Goal: Use online tool/utility: Utilize a website feature to perform a specific function

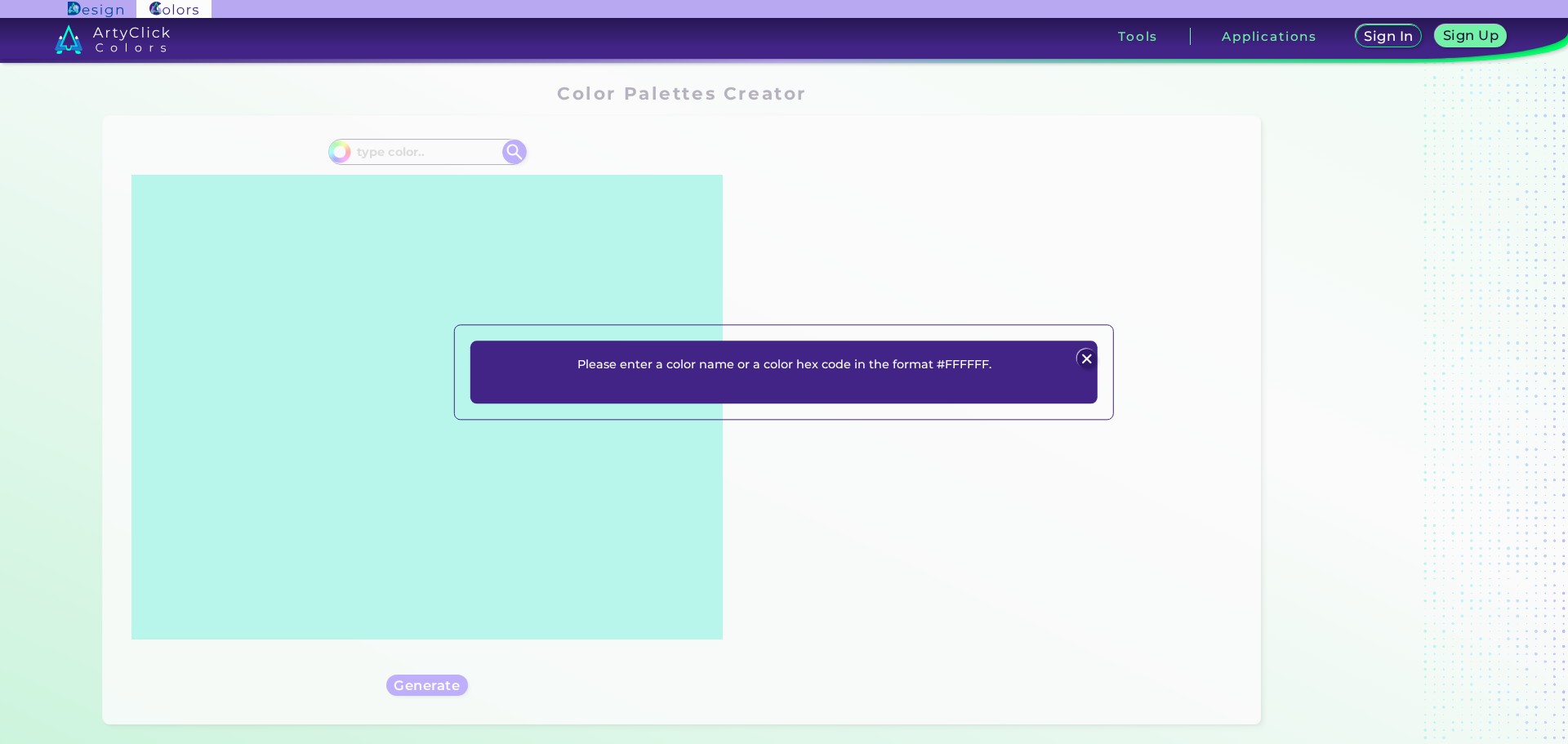
click at [881, 364] on p "Please enter a color name or a color hex code in the format #FFFFFF." at bounding box center [784, 365] width 414 height 20
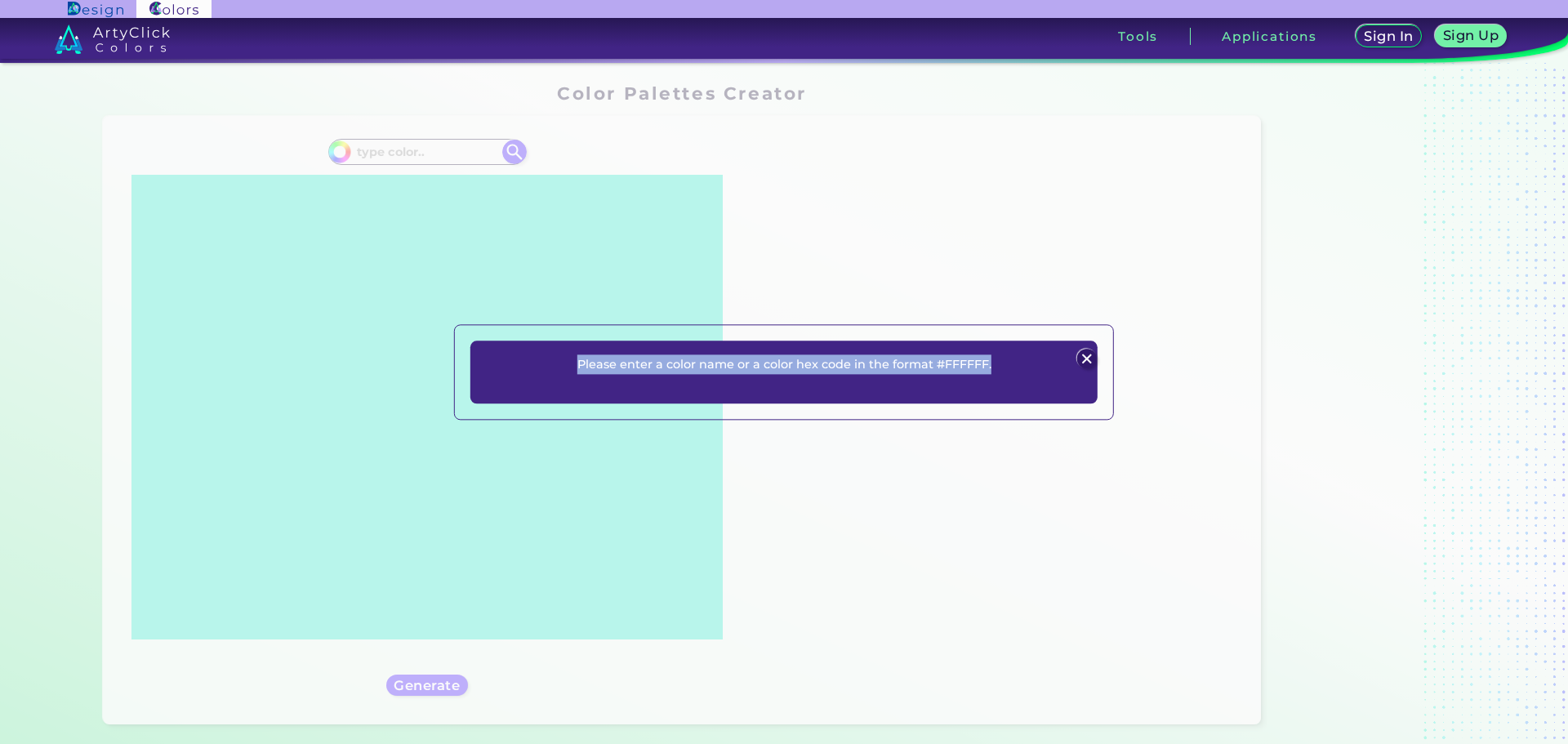
drag, startPoint x: 804, startPoint y: 363, endPoint x: 542, endPoint y: 364, distance: 262.0
click at [542, 364] on div "Please enter a color name or a color hex code in the format #FFFFFF. Plans Sign…" at bounding box center [783, 372] width 627 height 63
click at [944, 357] on div "Please enter a color name or a color hex code in the format #FFFFFF. Plans Sign…" at bounding box center [783, 372] width 627 height 63
click at [944, 362] on div "Please enter a color name or a color hex code in the format #FFFFFF. Plans Sign…" at bounding box center [783, 372] width 627 height 63
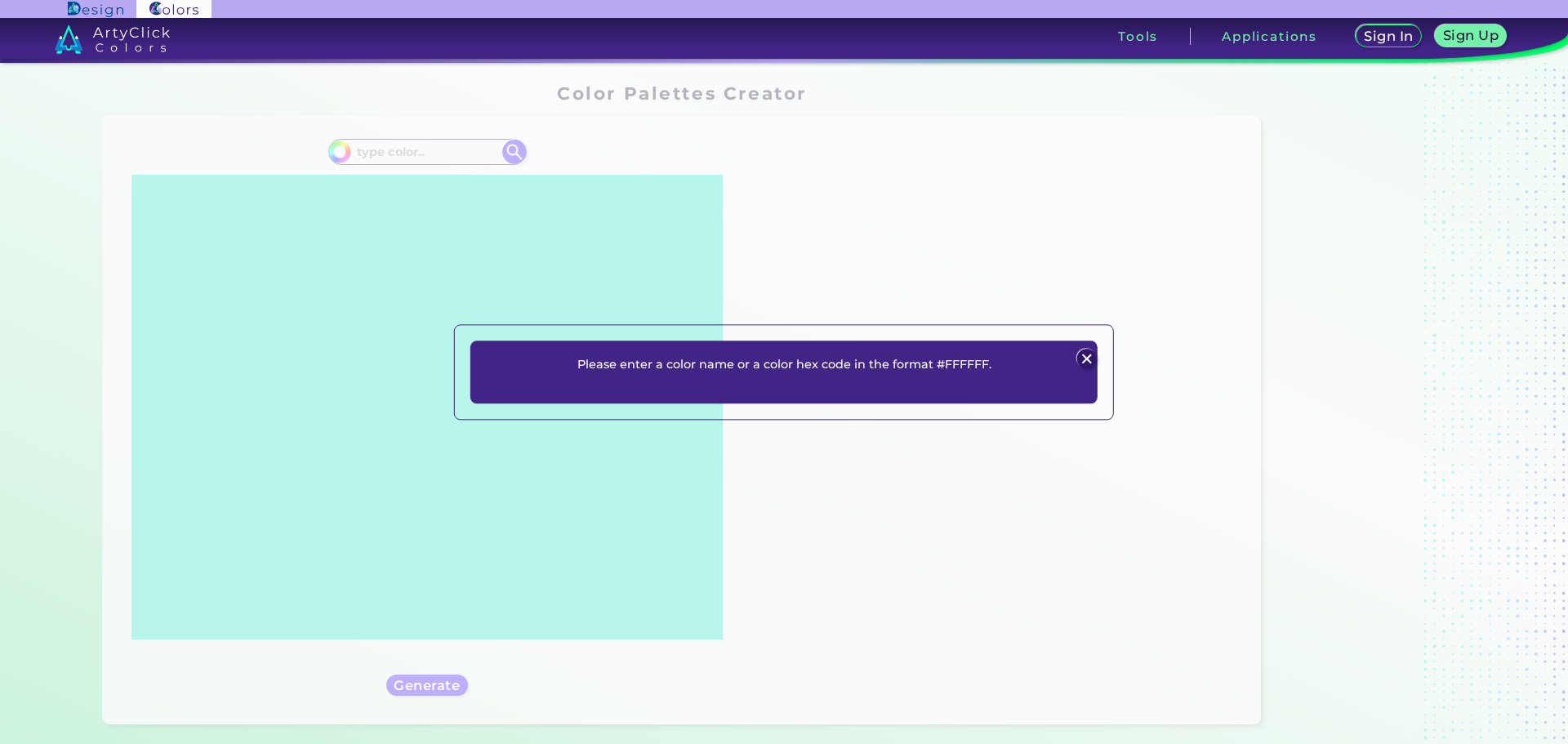
click at [983, 381] on div "Please enter a color name or a color hex code in the format #FFFFFF. Plans Sign…" at bounding box center [783, 372] width 627 height 63
click at [1089, 363] on img at bounding box center [1086, 360] width 20 height 20
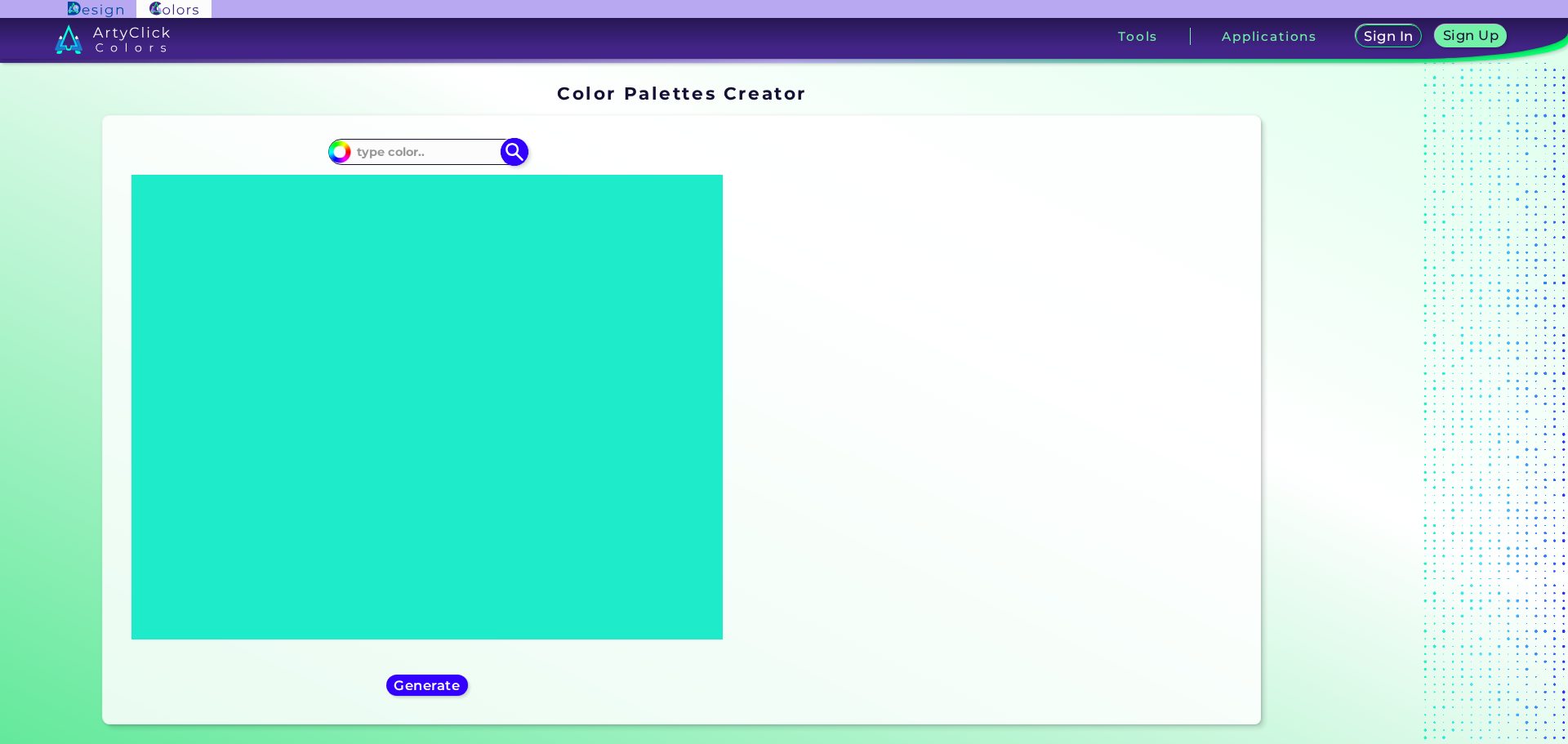
click at [401, 140] on input at bounding box center [426, 151] width 152 height 22
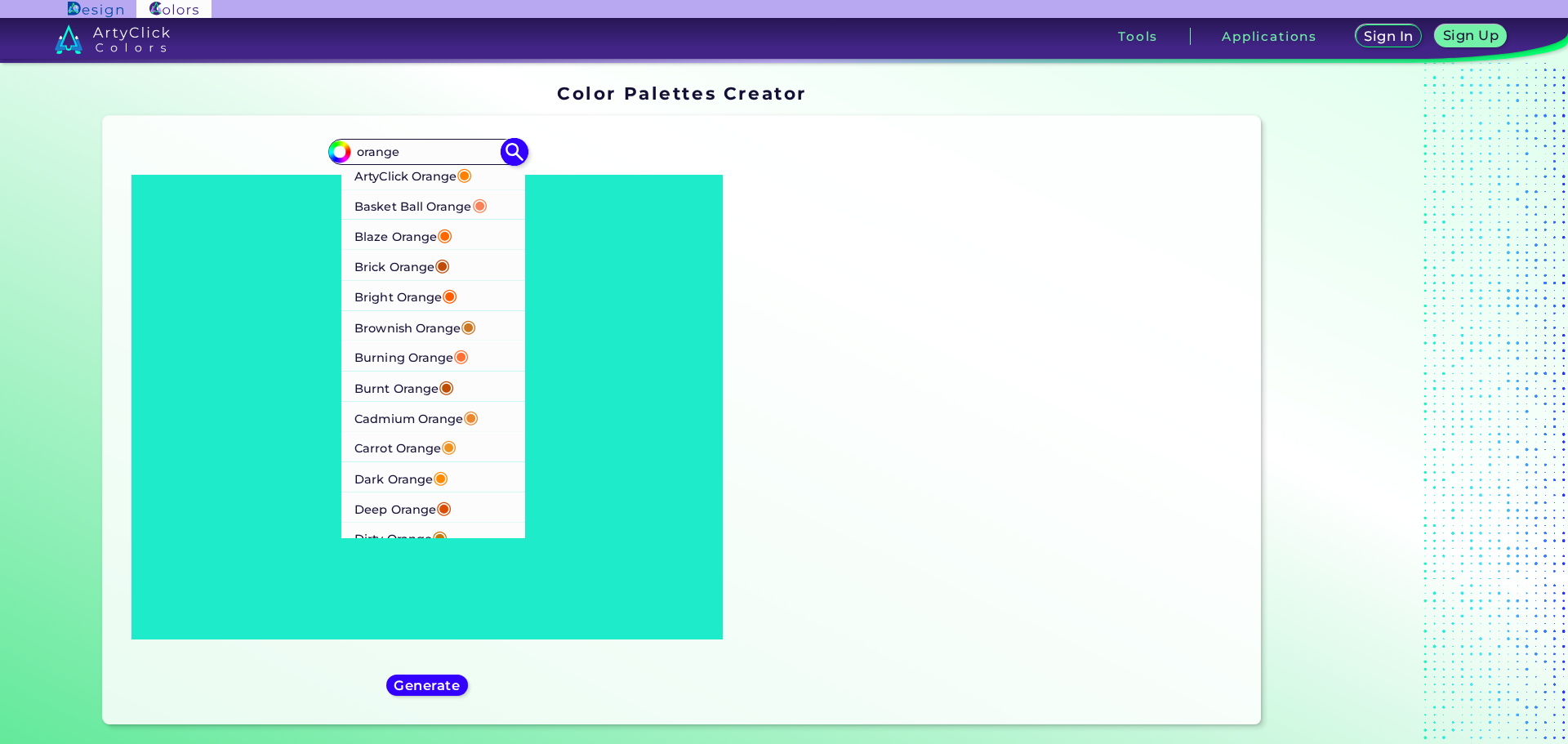
type input "orange"
click at [401, 159] on p "ArtyClick Orange ◉" at bounding box center [413, 174] width 117 height 30
type input "#ff7f00"
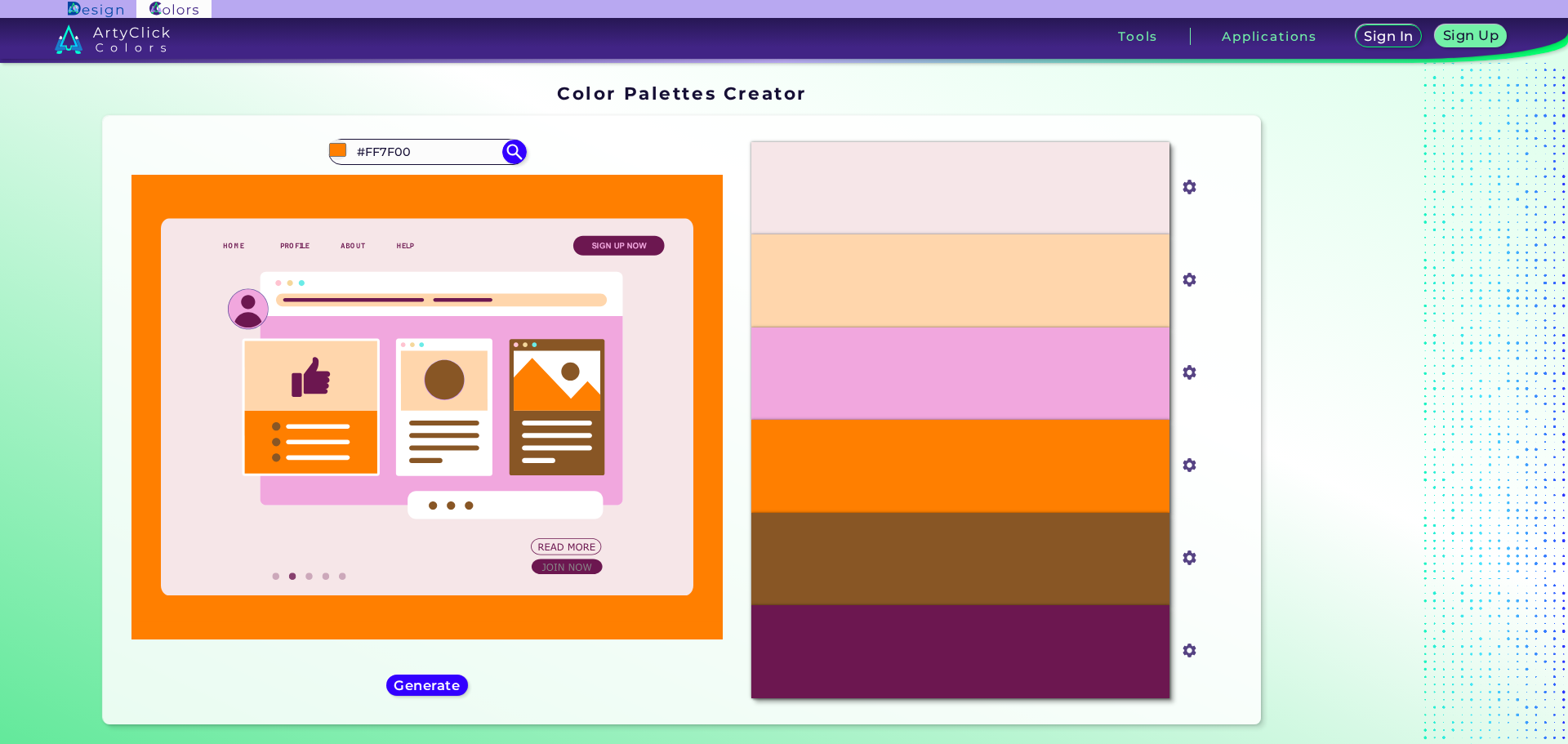
click at [423, 542] on div "#ff7f00 #FF7F00 ArtyClick Orange ◉ Basket Ball Orange ◉ Blaze Orange ◉ Brick Or…" at bounding box center [427, 420] width 623 height 582
click at [428, 678] on h5 "Generate" at bounding box center [426, 684] width 60 height 12
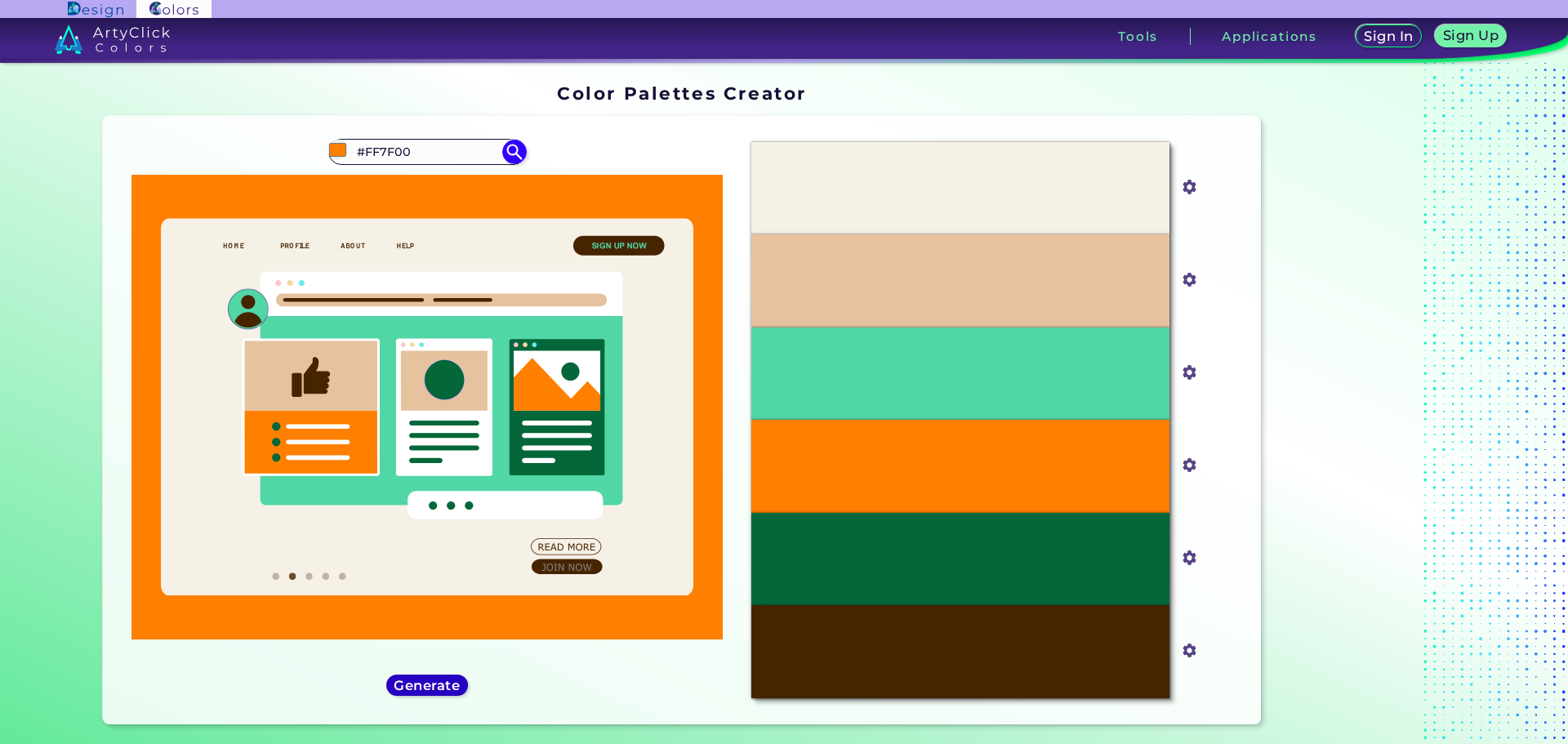
click at [422, 678] on h5 "Generate" at bounding box center [427, 684] width 62 height 12
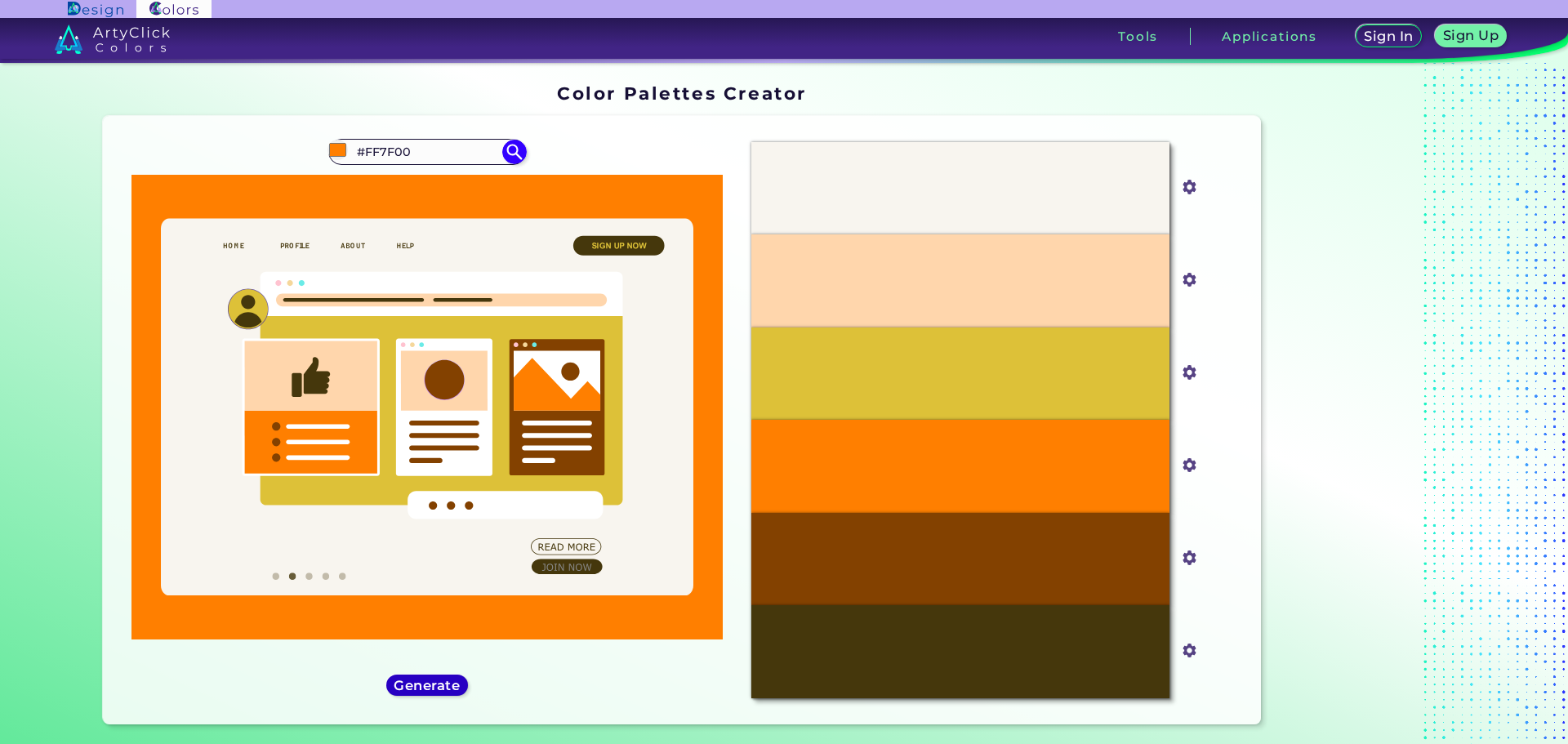
click at [419, 675] on div "Generate" at bounding box center [427, 685] width 75 height 20
click at [422, 678] on h5 "Generate" at bounding box center [426, 684] width 60 height 12
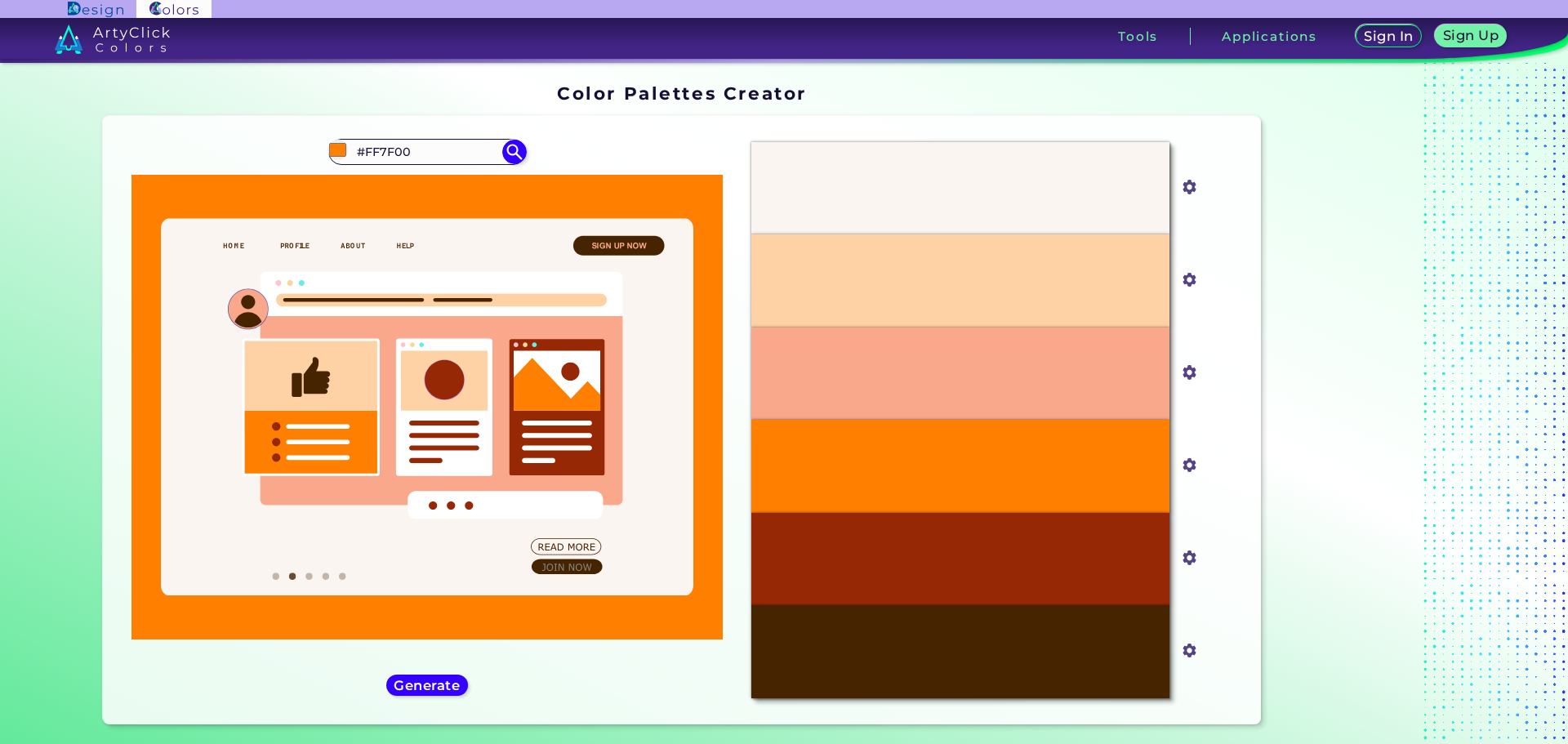
drag, startPoint x: 420, startPoint y: 116, endPoint x: 307, endPoint y: 134, distance: 114.4
click at [323, 129] on div "#ff7f00 #FF7F00 ArtyClick Orange ◉ Basket Ball Orange ◉ Blaze Orange ◉ Brick Or…" at bounding box center [427, 420] width 623 height 582
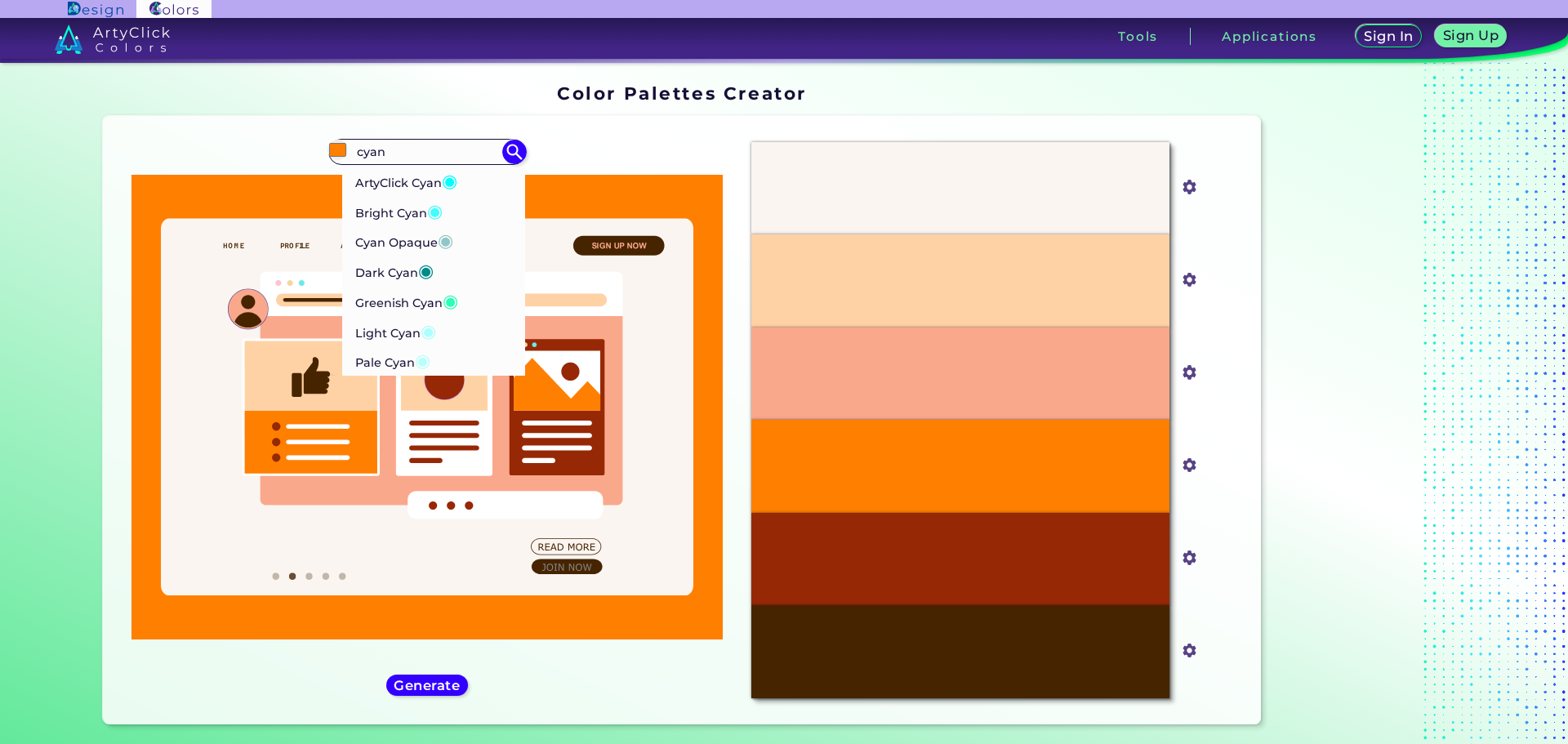
type input "cyan"
click at [428, 166] on p "ArtyClick Cyan ◉" at bounding box center [405, 181] width 102 height 30
type input "#00ffff"
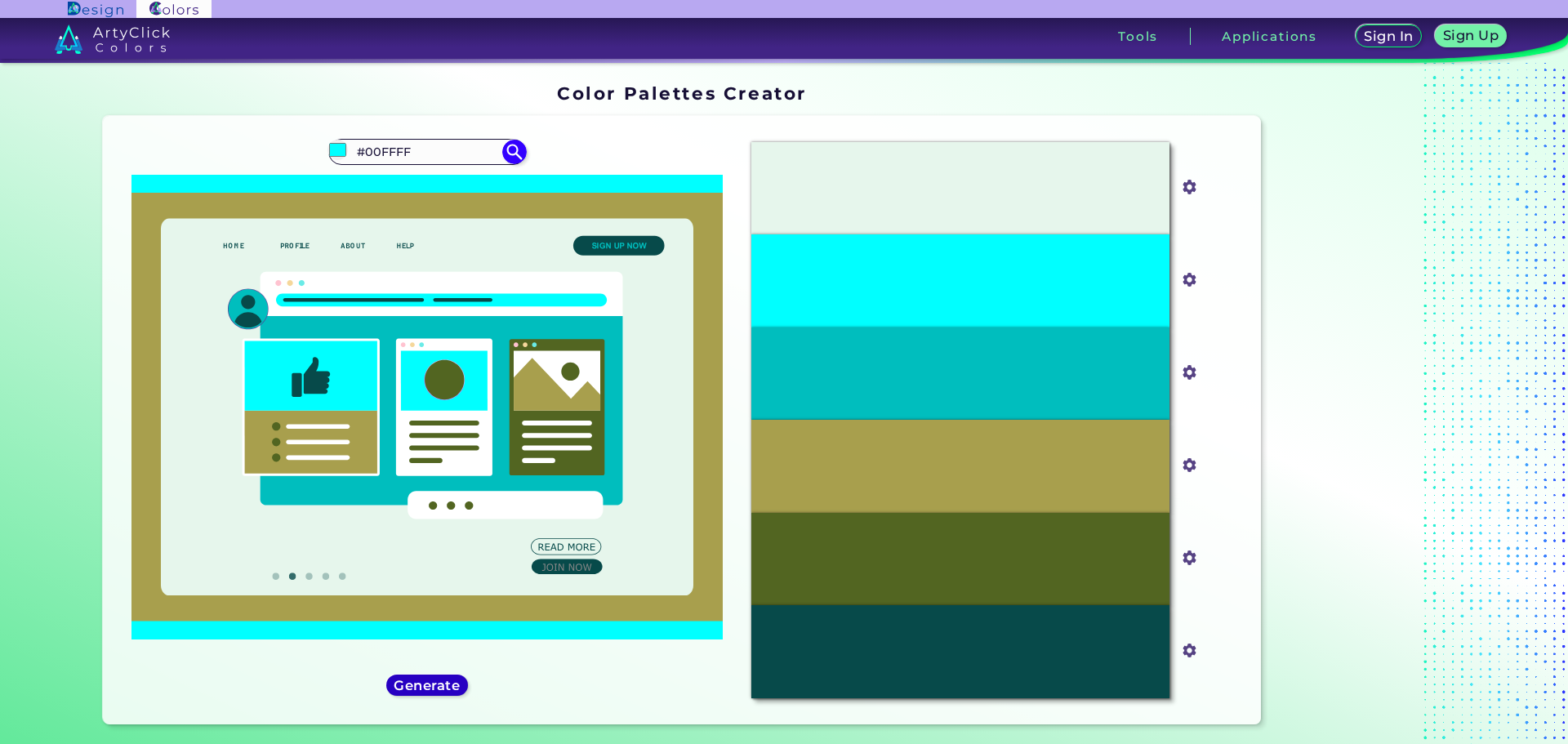
click at [445, 678] on h5 "Generate" at bounding box center [426, 684] width 60 height 12
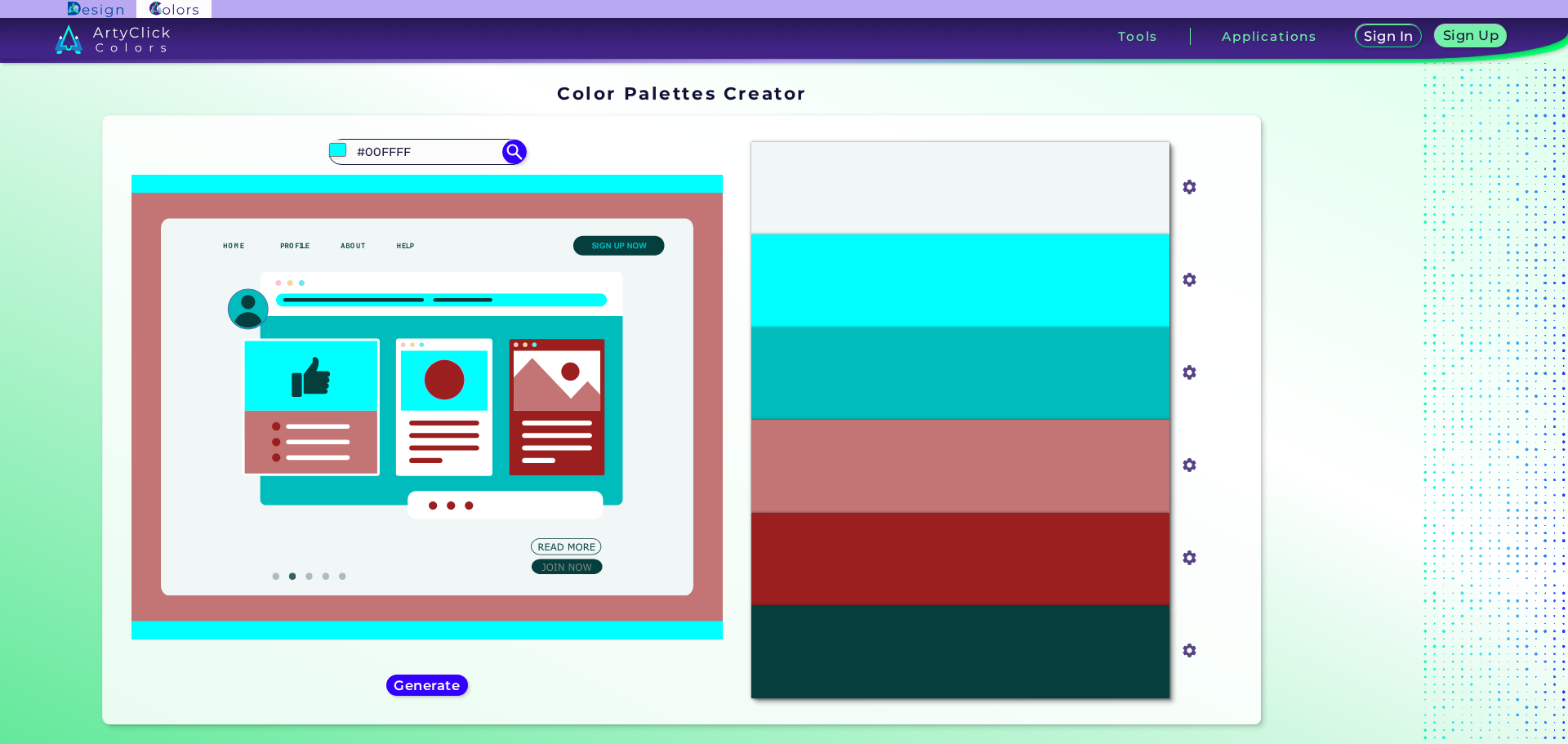
click at [116, 129] on div "#00ffff #00FFFF ArtyClick Cyan ◉ Bright Cyan ◉ Cyan Opaque ◉ Dark Cyan ◉ Greeni…" at bounding box center [427, 420] width 623 height 582
type input "light bro"
click at [451, 166] on li "Light Brown ◉" at bounding box center [433, 181] width 185 height 30
type input "#b5651d"
type input "#B5651D"
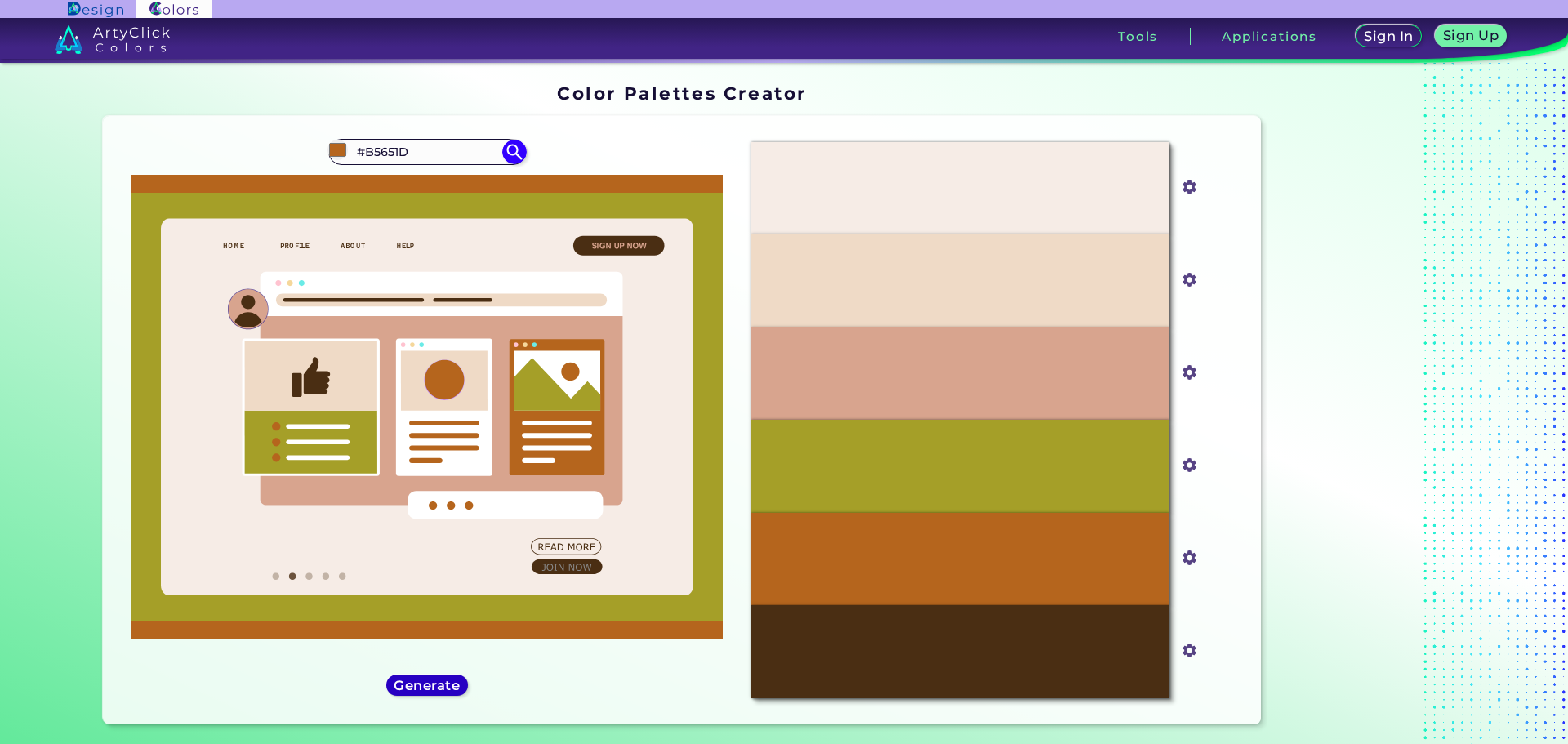
click at [420, 678] on h5 "Generate" at bounding box center [426, 684] width 60 height 12
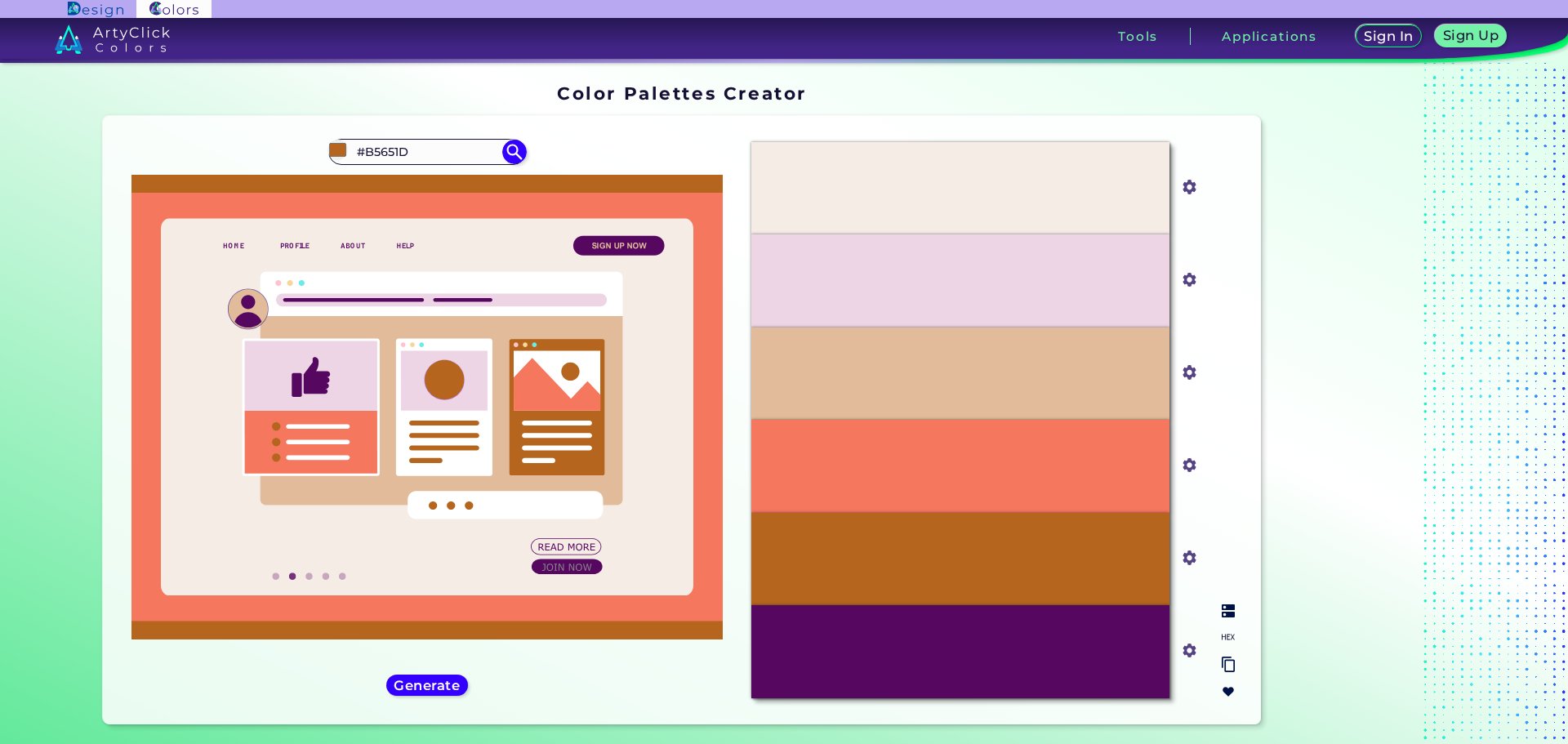
click at [1234, 657] on img at bounding box center [1227, 665] width 13 height 16
click at [1234, 604] on img at bounding box center [1227, 610] width 13 height 13
click at [1234, 657] on img at bounding box center [1227, 665] width 13 height 16
click at [1200, 640] on img at bounding box center [1189, 650] width 21 height 21
click at [1200, 455] on img at bounding box center [1189, 465] width 21 height 21
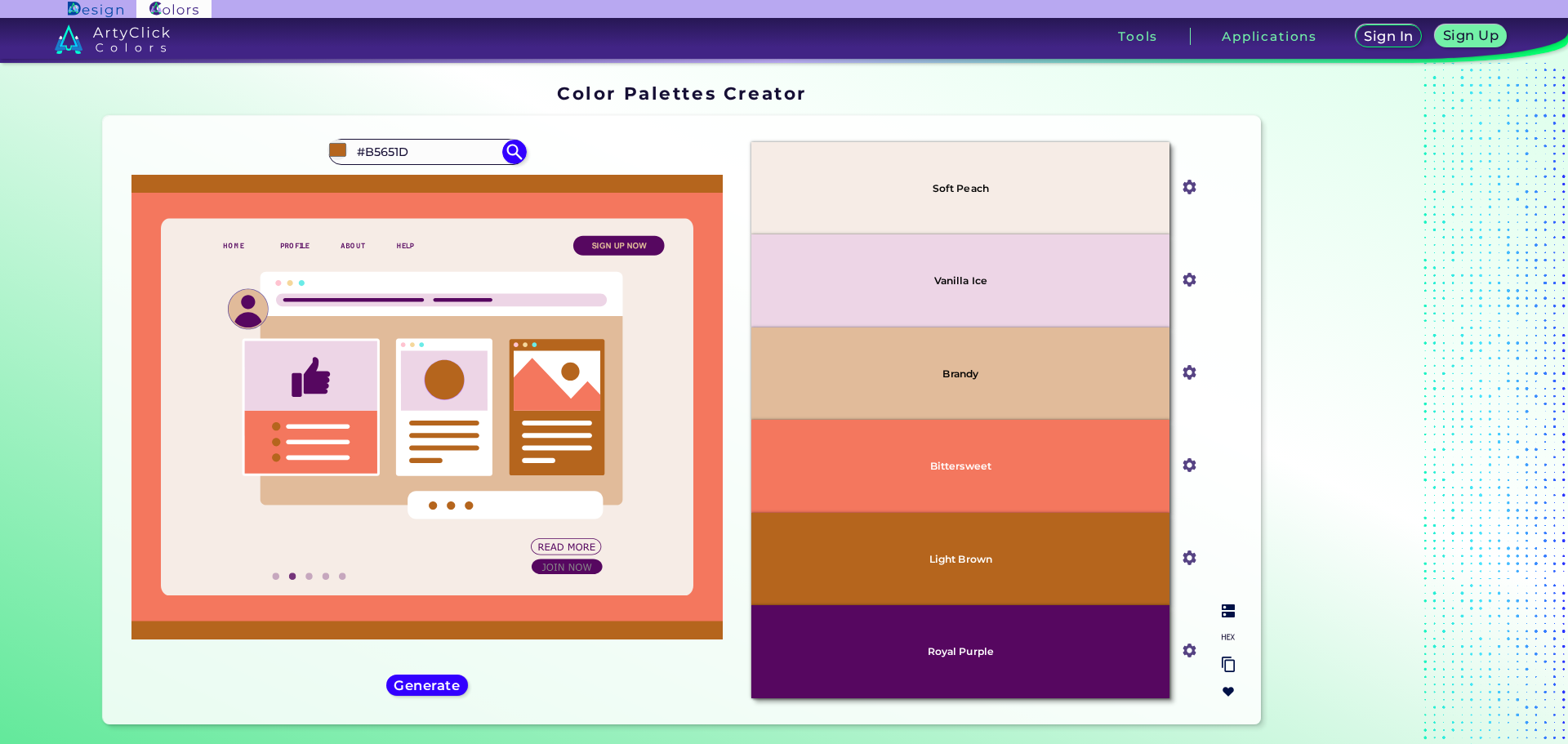
click at [1196, 453] on input "#f4775e" at bounding box center [1185, 463] width 21 height 21
click at [436, 678] on h5 "Generate" at bounding box center [426, 684] width 60 height 12
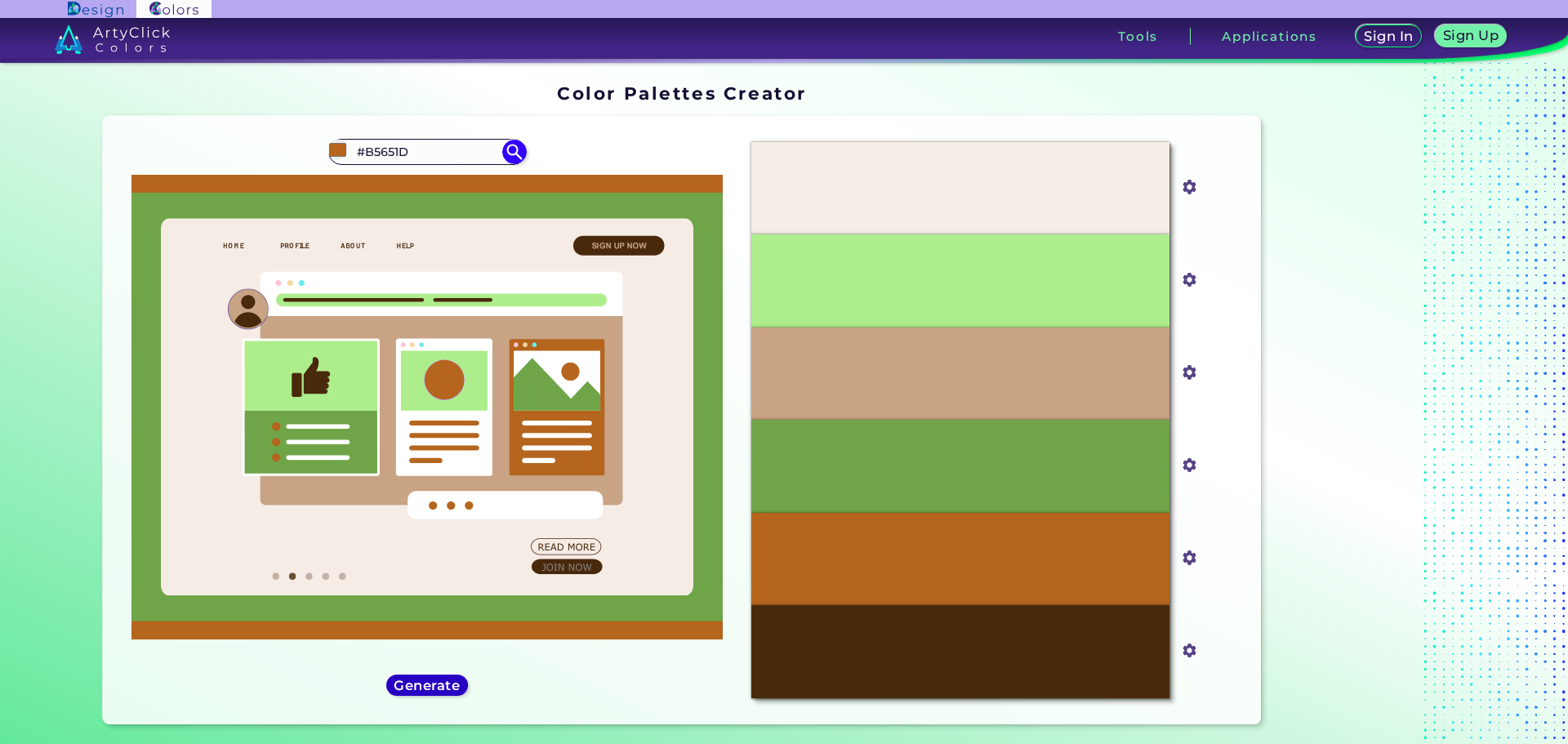
click at [436, 678] on h5 "Generate" at bounding box center [427, 684] width 64 height 13
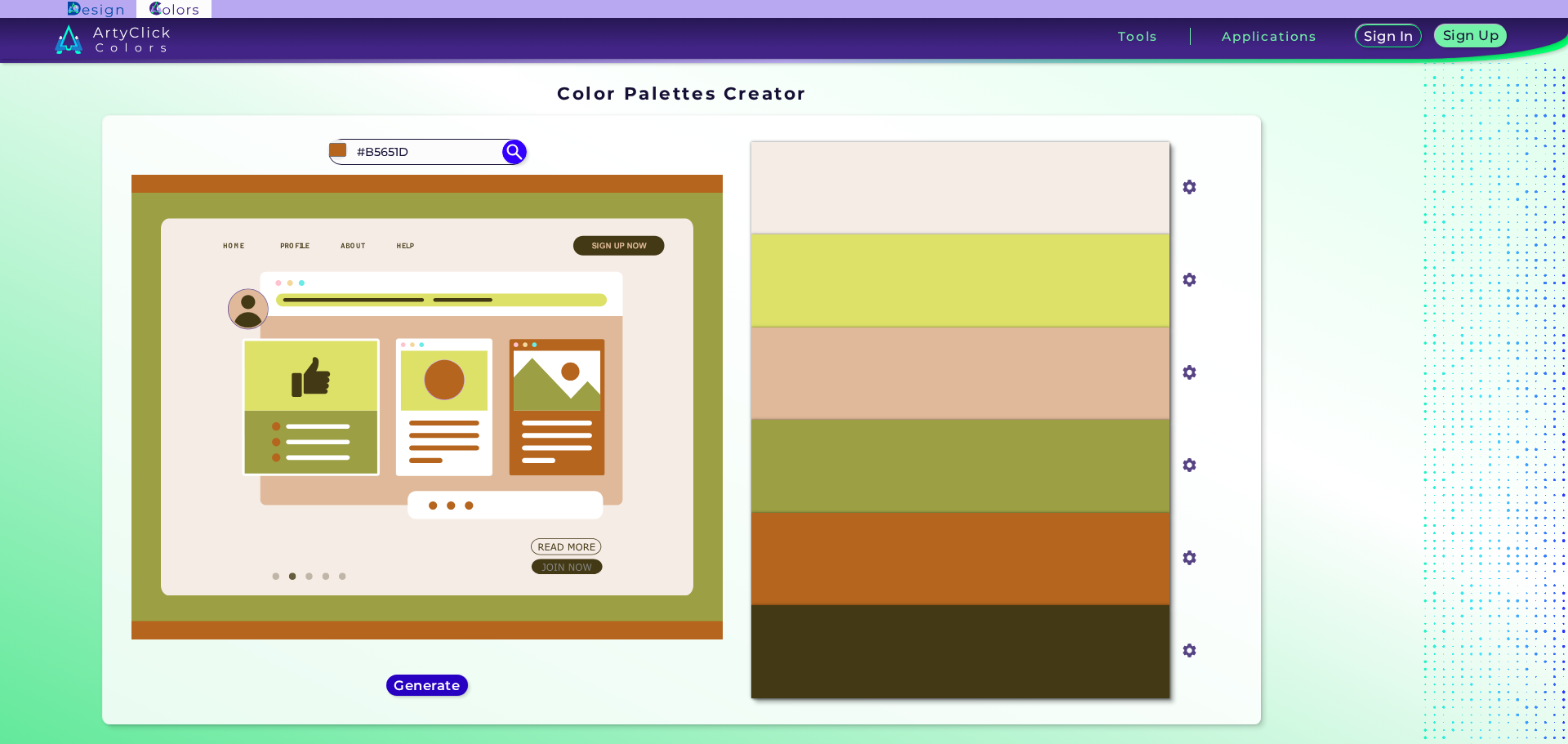
click at [436, 678] on h5 "Generate" at bounding box center [426, 684] width 61 height 12
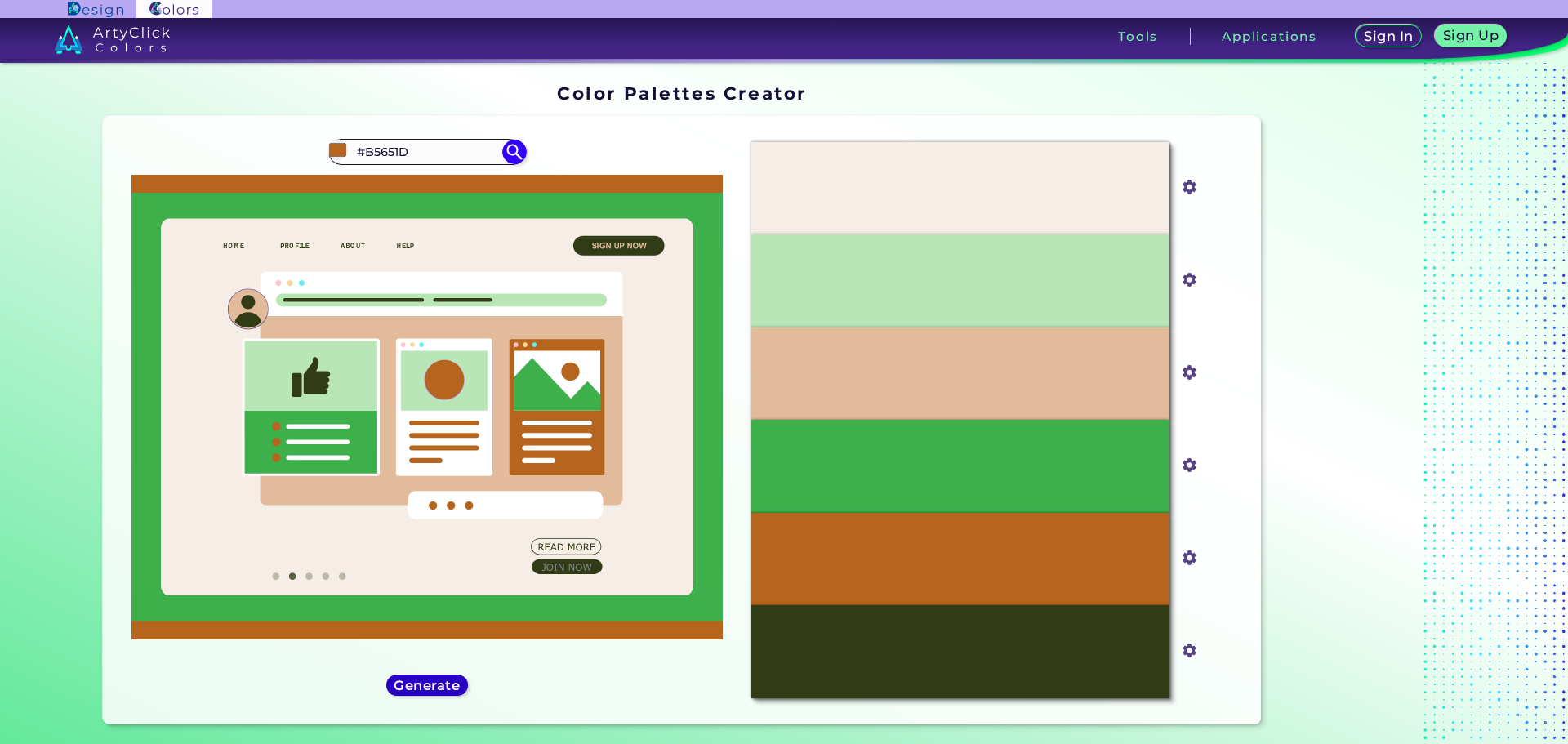
click at [436, 677] on h5 "Generate" at bounding box center [426, 684] width 69 height 14
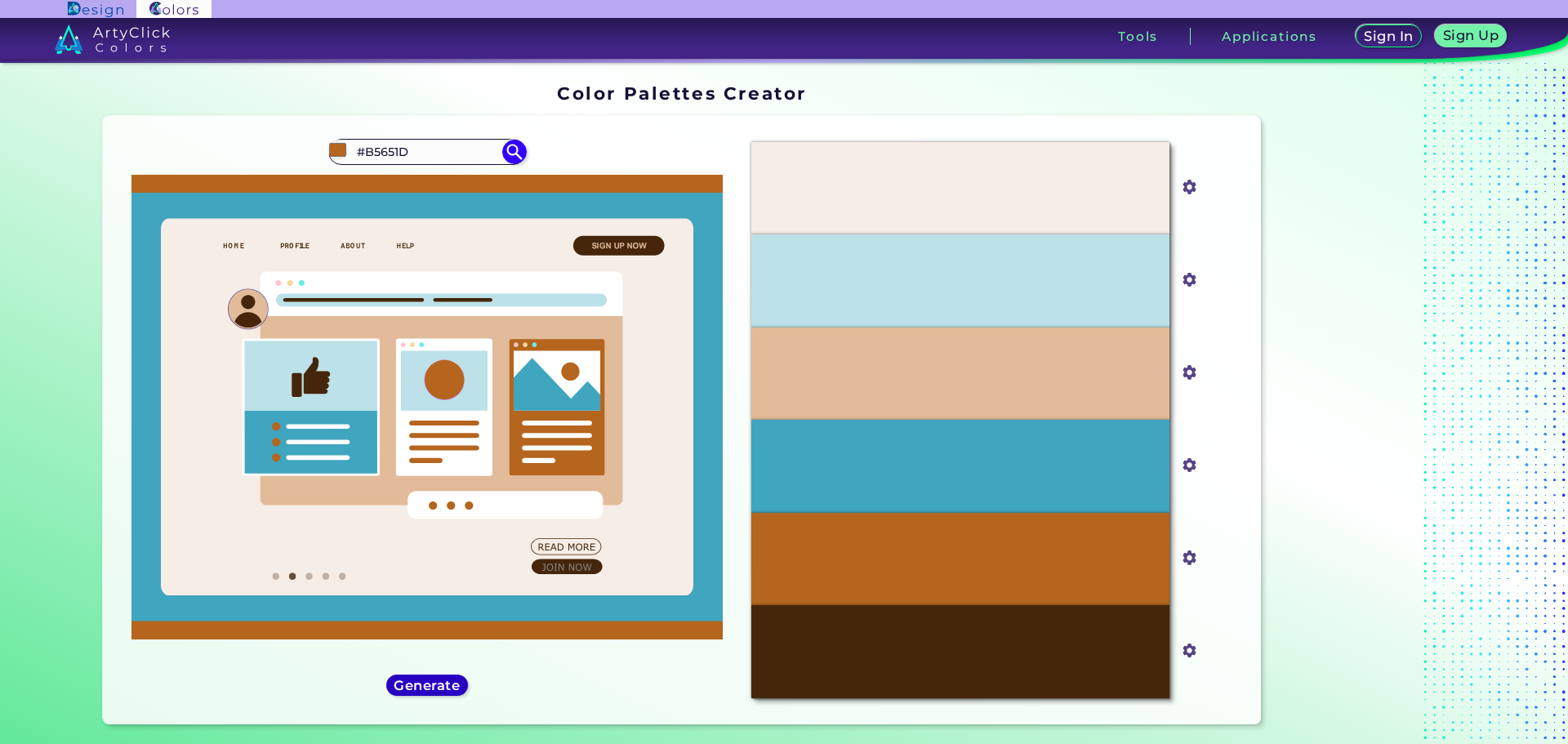
click at [436, 678] on h5 "Generate" at bounding box center [426, 684] width 65 height 13
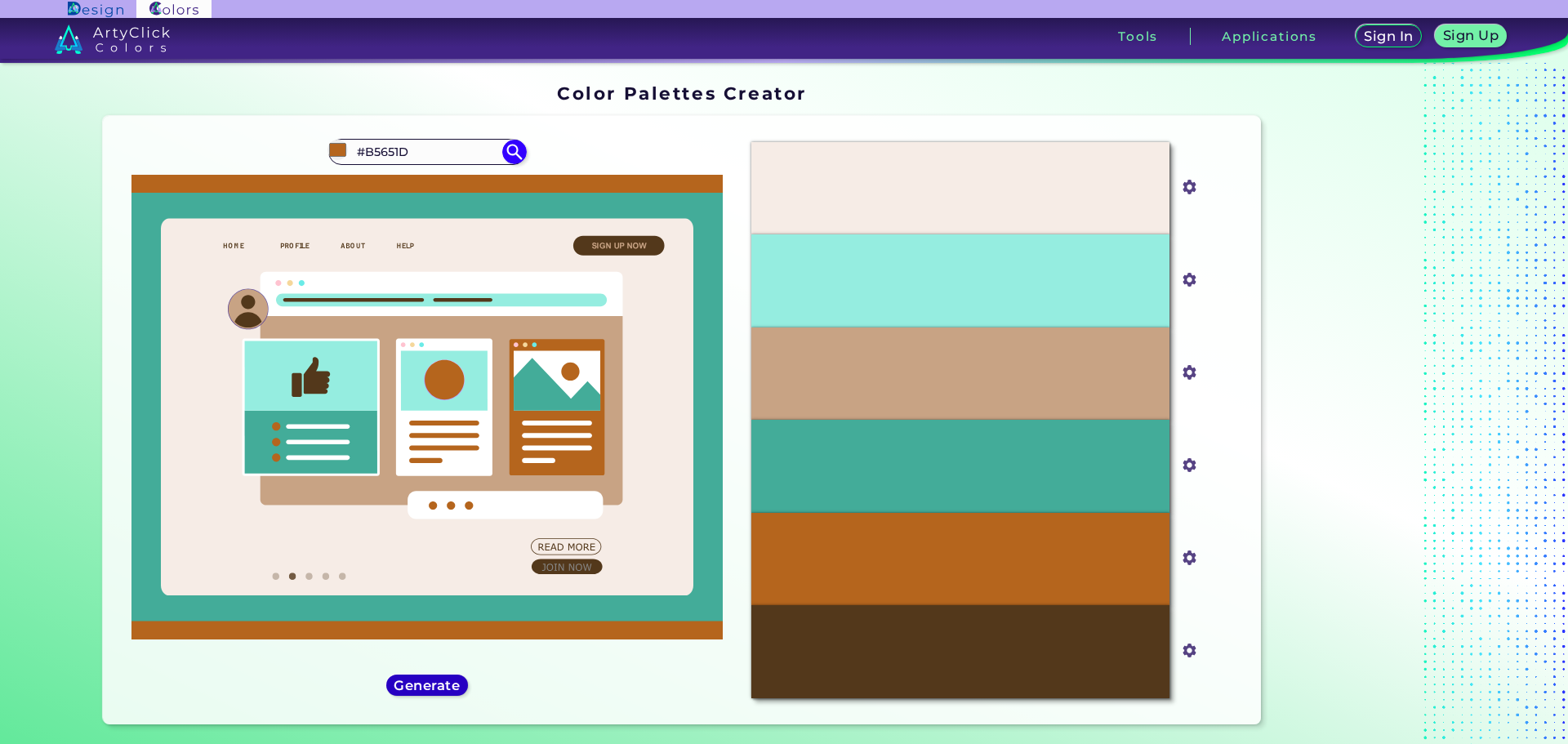
click at [436, 678] on h5 "Generate" at bounding box center [426, 684] width 61 height 12
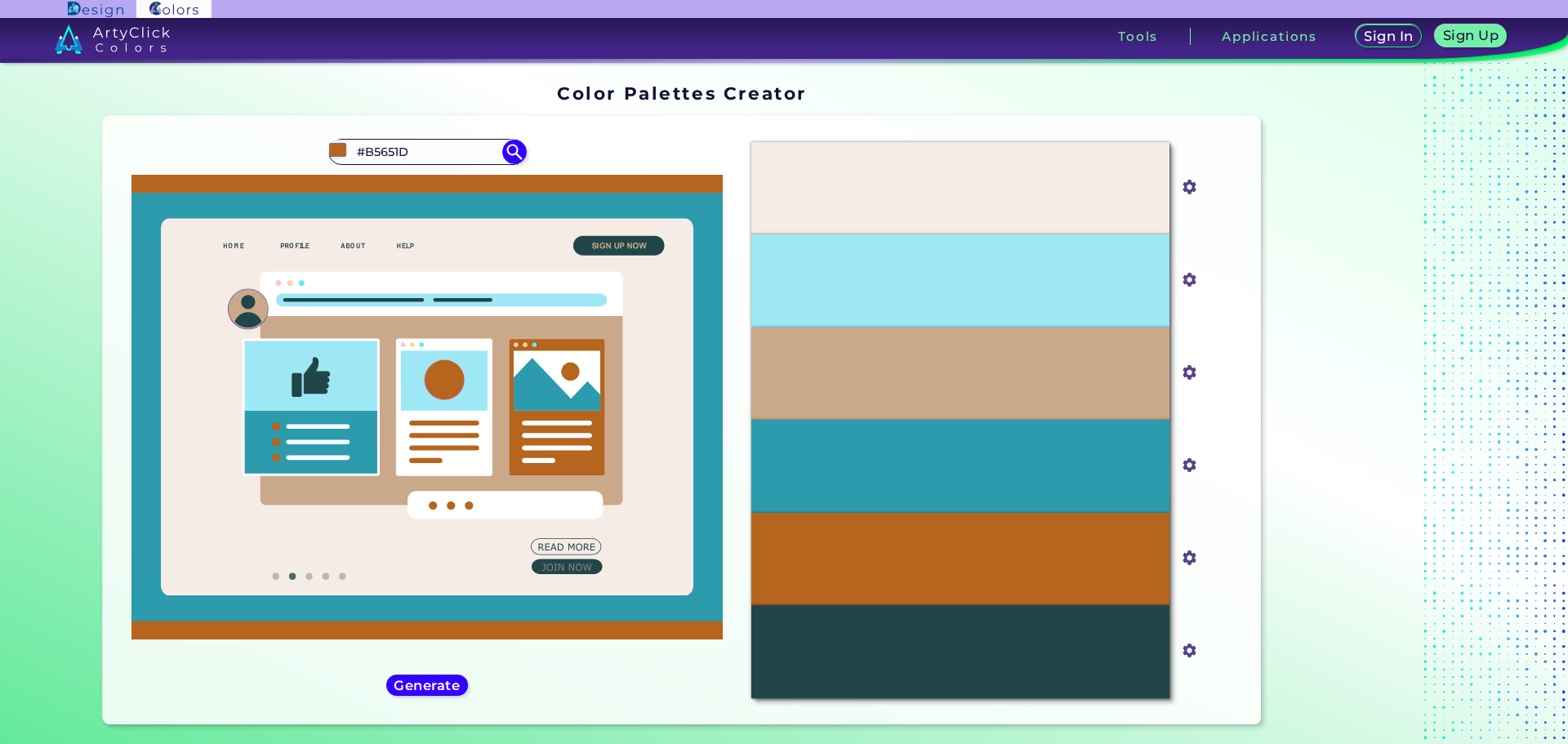
click at [421, 558] on div "#b5651d #B5651D Light Brown ◉ Very Light Brown ◉" at bounding box center [427, 420] width 623 height 582
click at [418, 678] on h5 "Generate" at bounding box center [426, 684] width 60 height 12
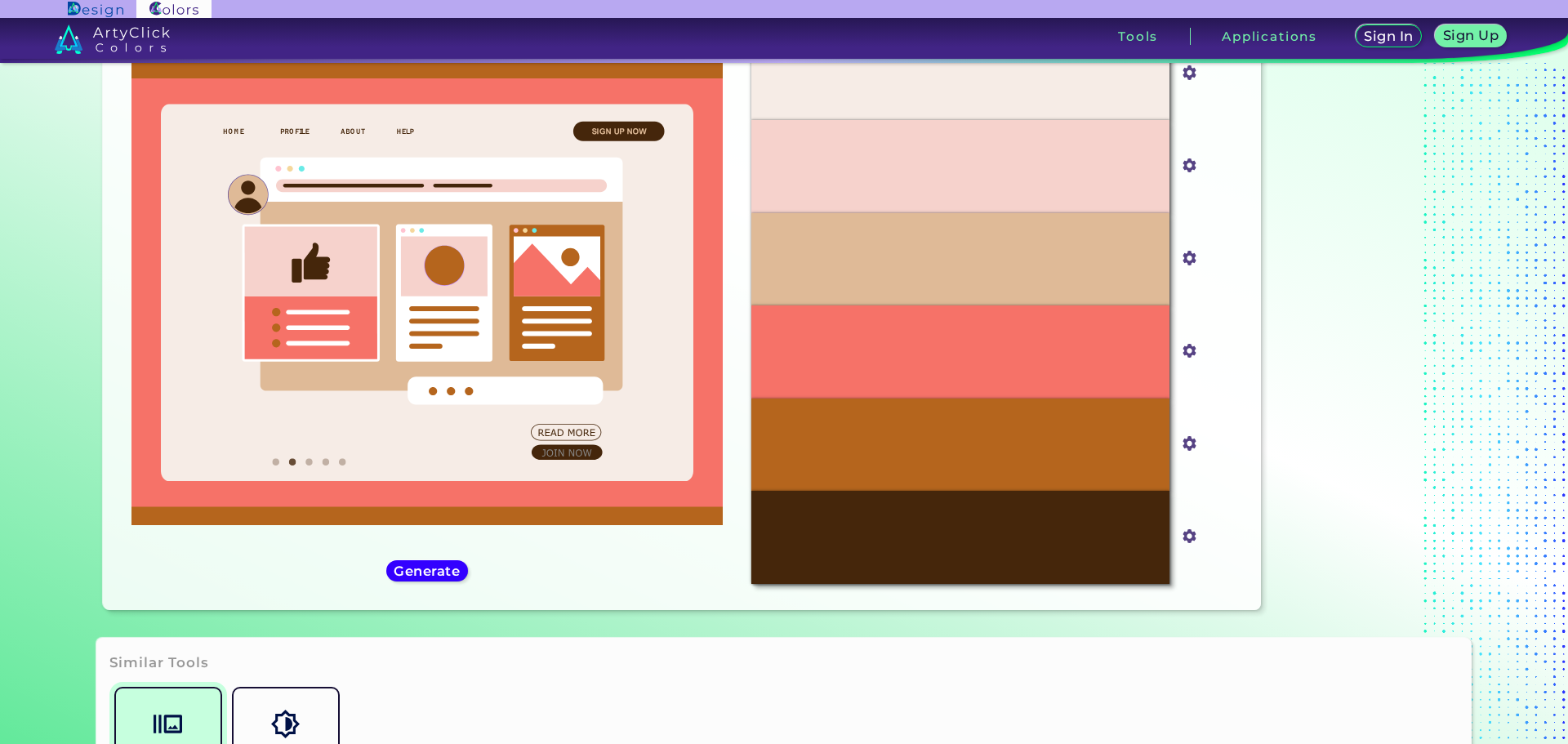
scroll to position [81, 0]
